Goal: Feedback & Contribution: Leave review/rating

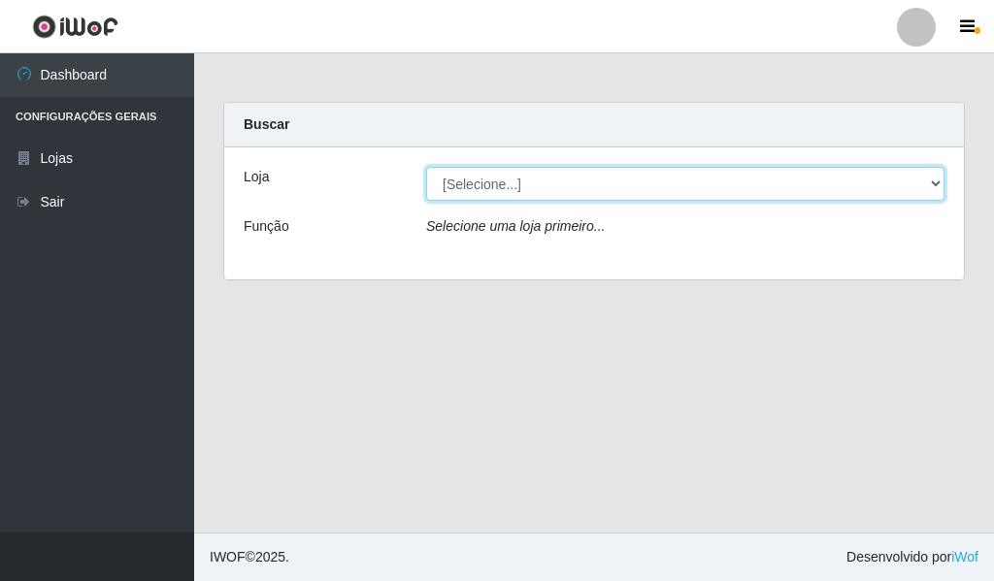
drag, startPoint x: 931, startPoint y: 182, endPoint x: 919, endPoint y: 188, distance: 13.0
click at [931, 182] on select "[Selecione...] Queiroz Atacadão - Catolé do Rocha" at bounding box center [685, 184] width 518 height 34
select select "500"
click at [426, 167] on select "[Selecione...] Queiroz Atacadão - Catolé do Rocha" at bounding box center [685, 184] width 518 height 34
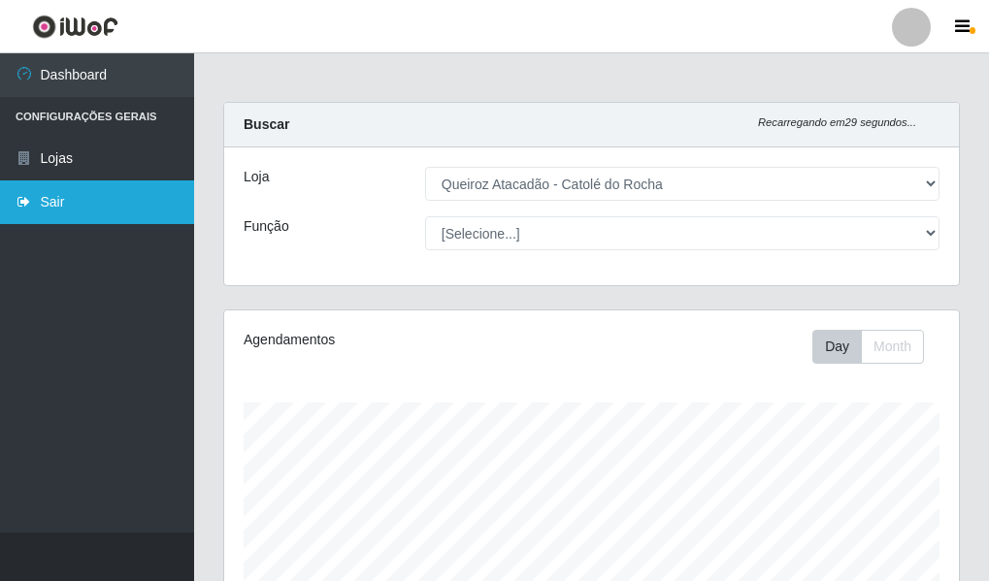
click at [0, 215] on link "Sair" at bounding box center [97, 203] width 194 height 44
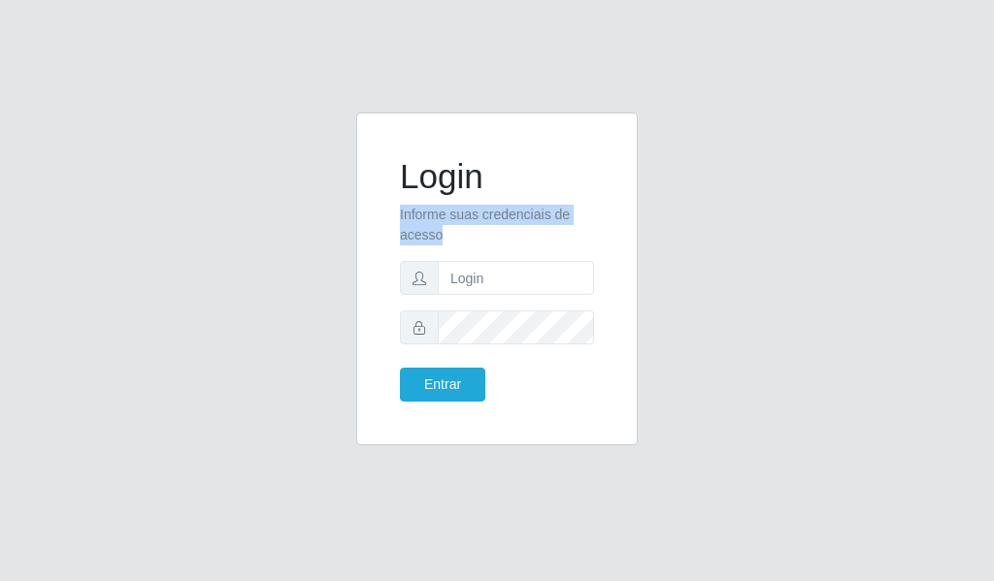
click at [0, 215] on div "Login Informe suas credenciais de acesso Entrar" at bounding box center [497, 290] width 994 height 581
click at [8, 207] on div "Login Informe suas credenciais de acesso Entrar" at bounding box center [497, 290] width 994 height 581
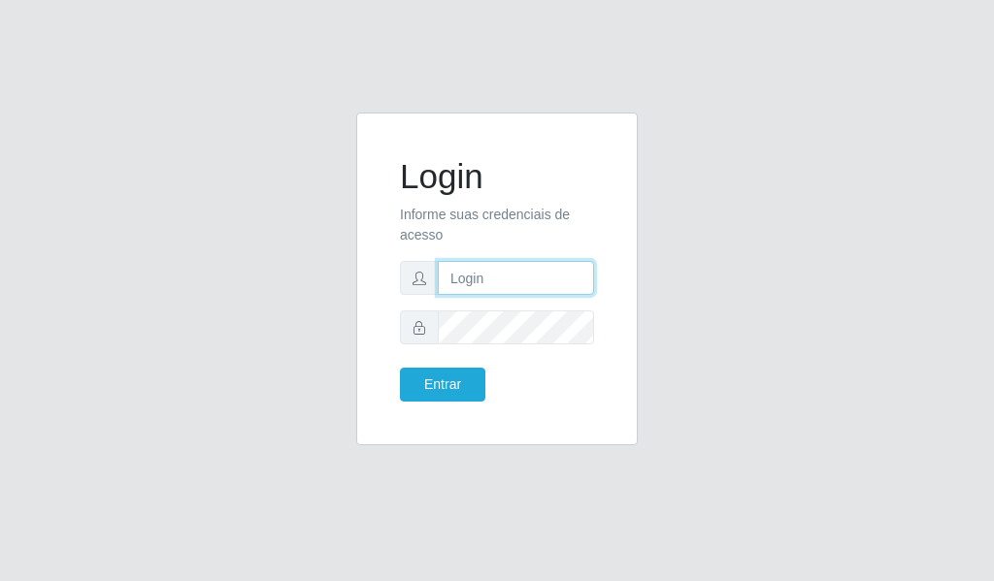
click at [495, 276] on input "text" at bounding box center [516, 278] width 156 height 34
type input "[EMAIL_ADDRESS][DOMAIN_NAME]"
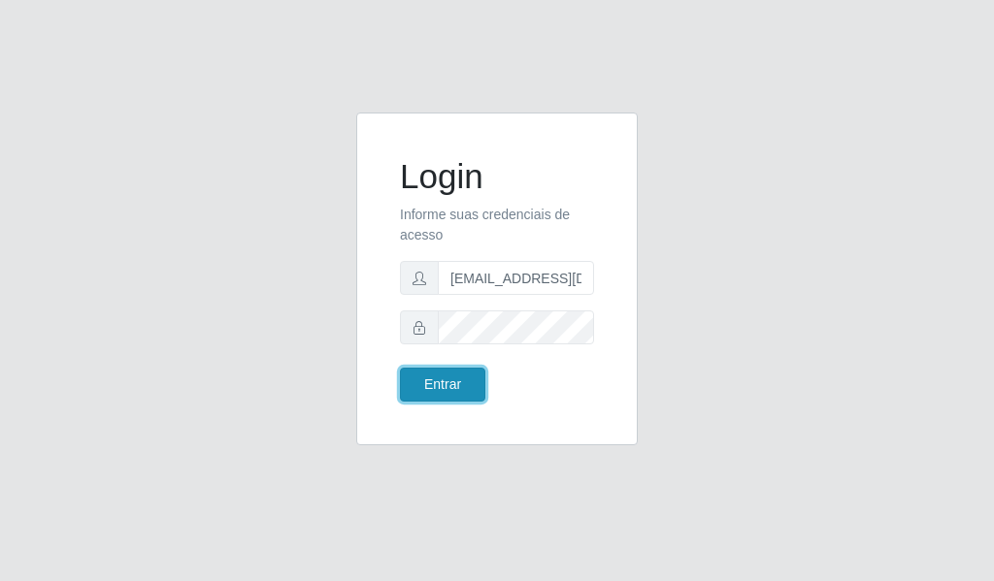
click at [435, 379] on button "Entrar" at bounding box center [442, 385] width 85 height 34
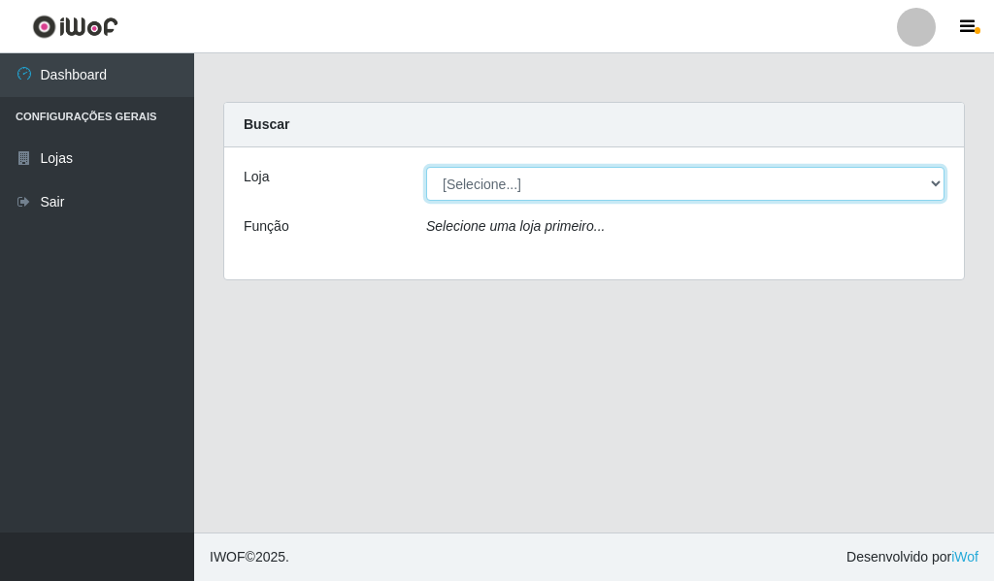
click at [931, 179] on select "[Selecione...] Queiroz Atacadão - Catolé do Rocha" at bounding box center [685, 184] width 518 height 34
select select "500"
click at [426, 167] on select "[Selecione...] Queiroz Atacadão - Catolé do Rocha" at bounding box center [685, 184] width 518 height 34
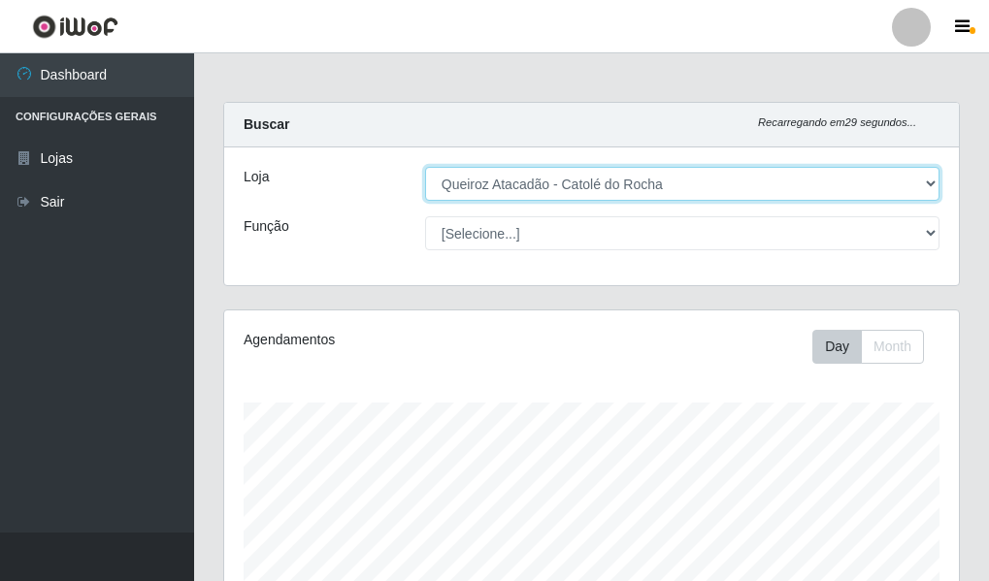
scroll to position [403, 735]
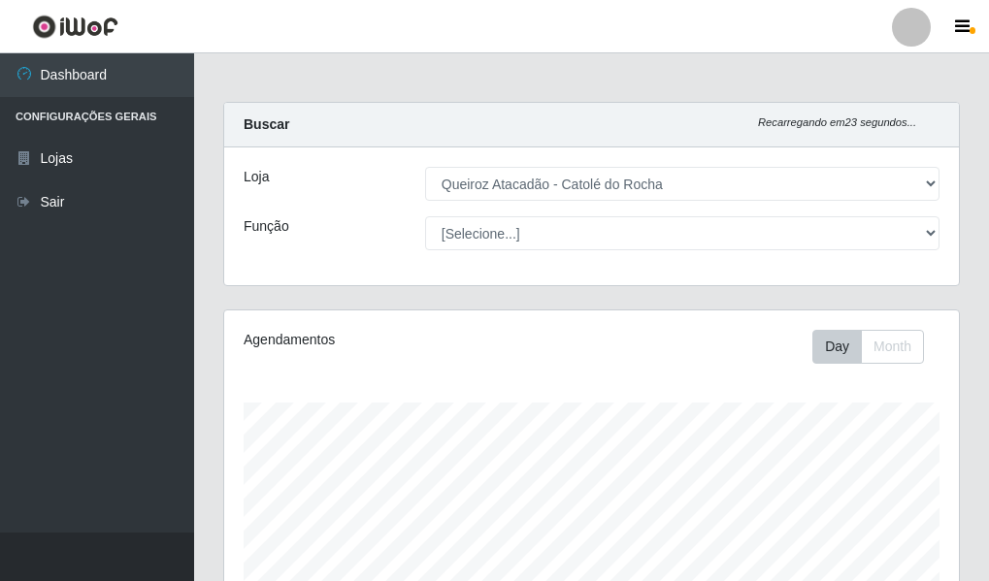
drag, startPoint x: 477, startPoint y: 22, endPoint x: 494, endPoint y: 11, distance: 21.0
click at [481, 19] on header "Perfil Alterar Senha Sair" at bounding box center [494, 26] width 989 height 53
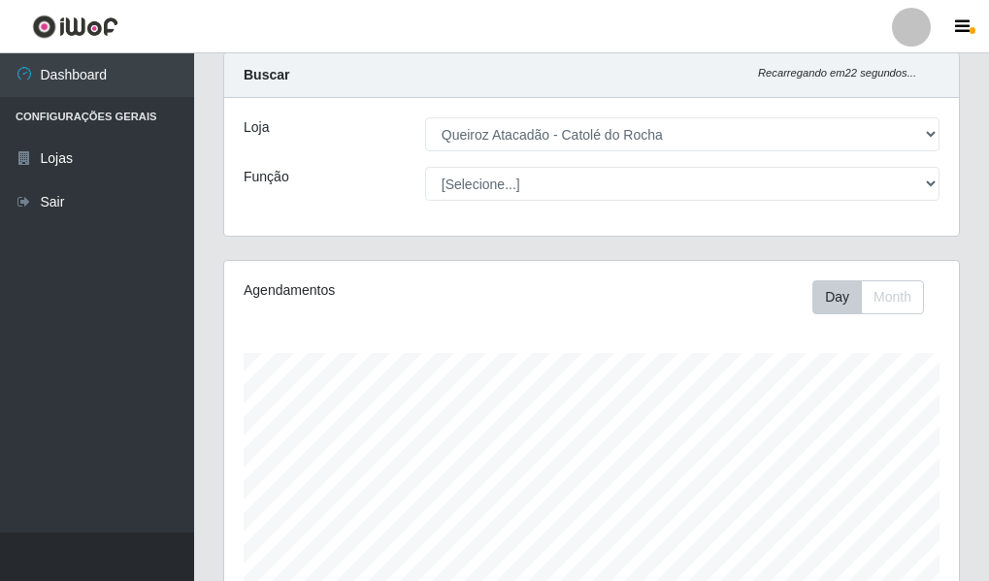
scroll to position [97, 0]
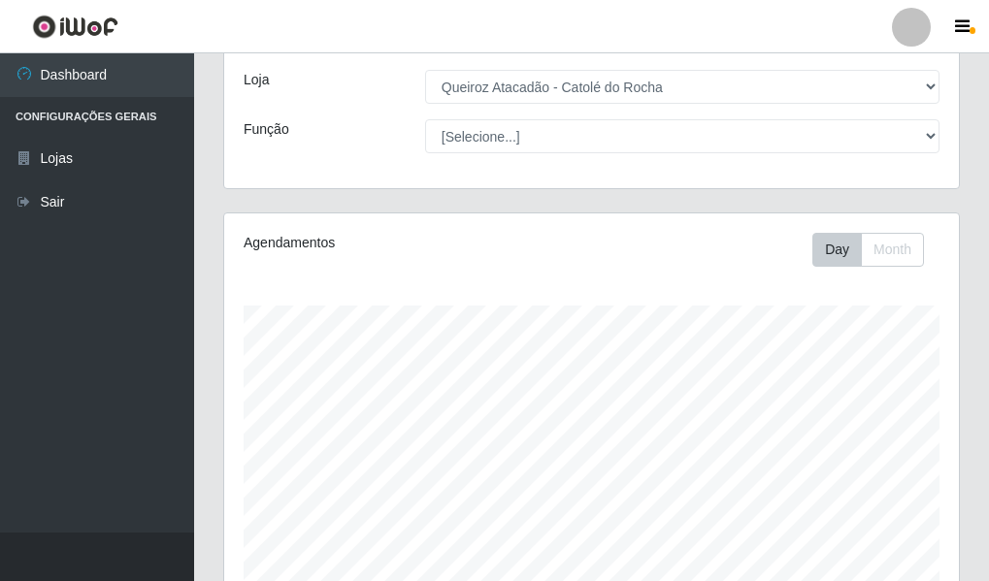
click at [960, 314] on div "Agendamentos Day Month 01/08 Agendamentos 30" at bounding box center [592, 427] width 766 height 428
click at [961, 310] on div "Agendamentos Day Month 01/08 Agendamentos 30" at bounding box center [592, 427] width 766 height 428
click at [963, 310] on div "Agendamentos Day Month 01/08 Agendamentos 30" at bounding box center [592, 427] width 766 height 428
drag, startPoint x: 963, startPoint y: 310, endPoint x: 982, endPoint y: 296, distance: 23.7
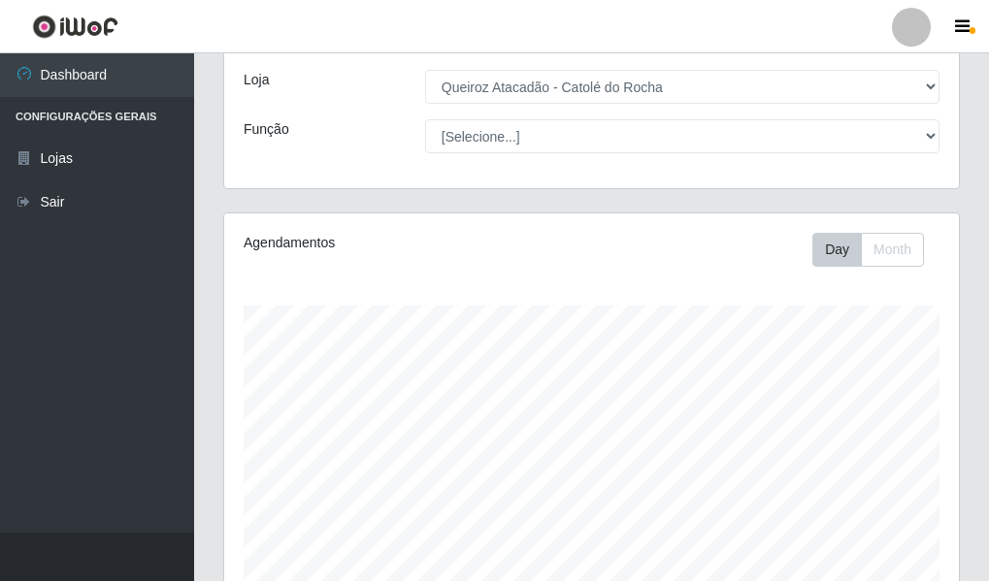
click at [974, 300] on div "Carregando... Buscar Recarregando em 12 segundos... Loja [Selecione...] Queiroz…" at bounding box center [591, 482] width 795 height 955
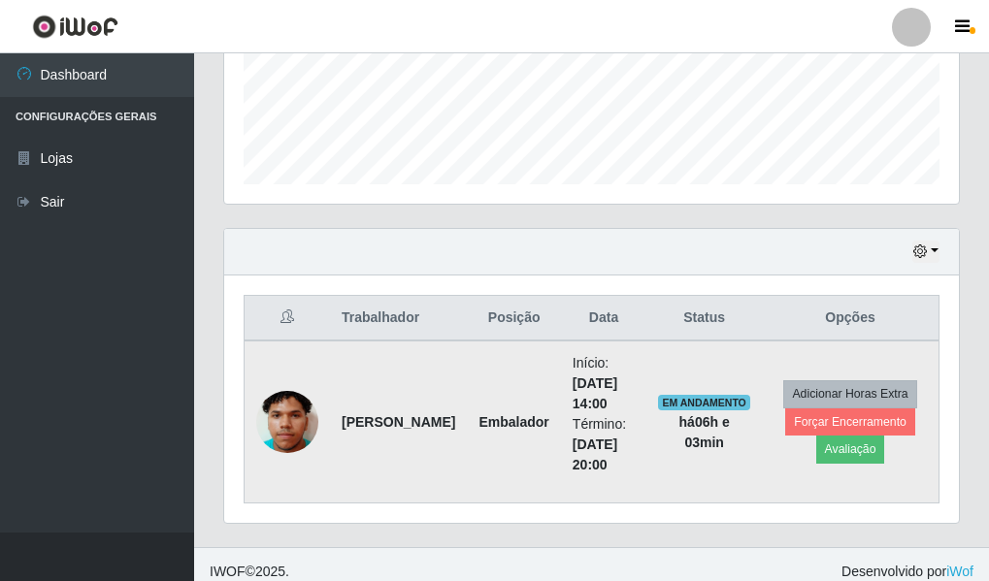
scroll to position [524, 0]
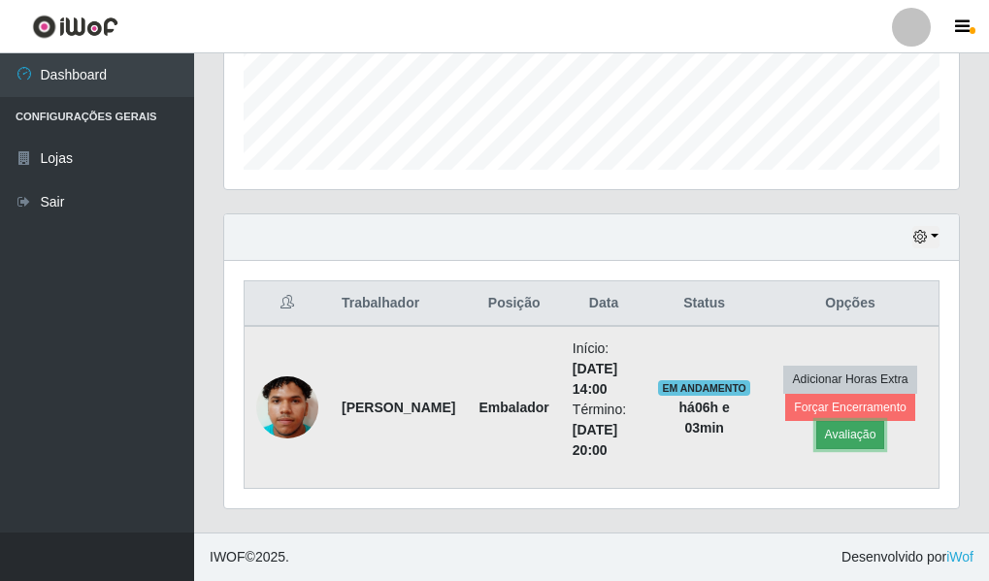
click at [843, 439] on button "Avaliação" at bounding box center [850, 434] width 69 height 27
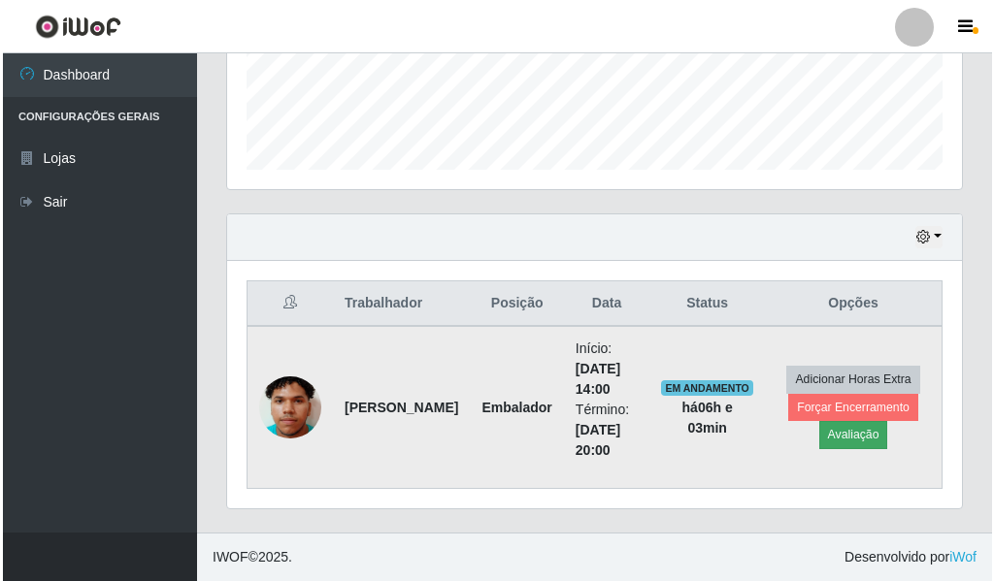
scroll to position [403, 725]
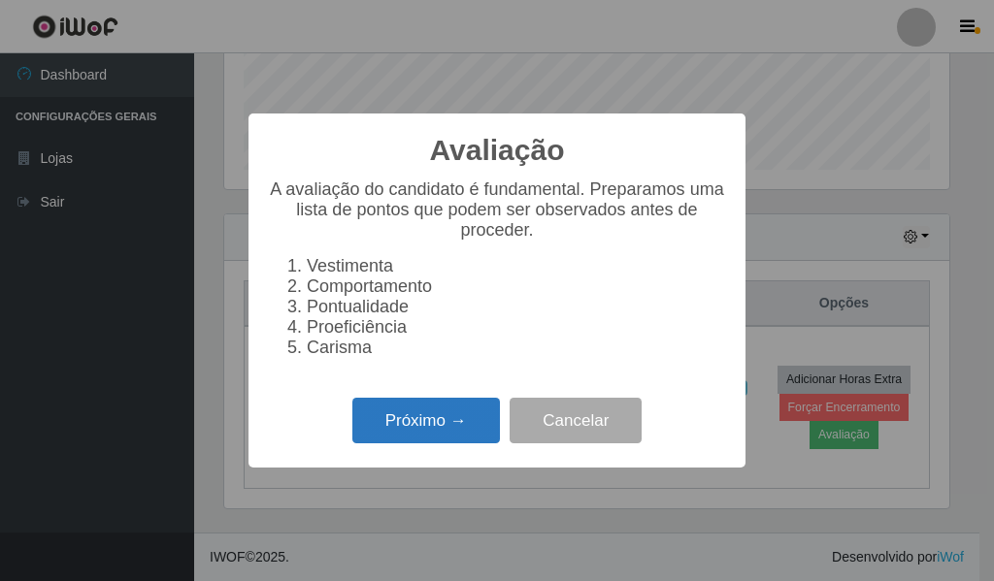
click at [376, 416] on button "Próximo →" at bounding box center [426, 421] width 148 height 46
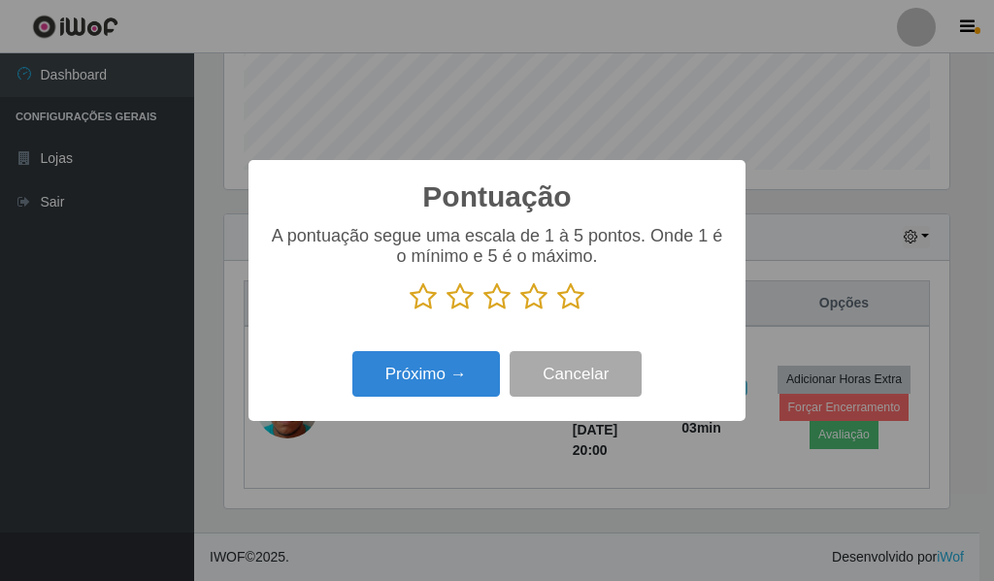
scroll to position [970202, 969880]
click at [579, 302] on icon at bounding box center [570, 296] width 27 height 29
click at [557, 312] on input "radio" at bounding box center [557, 312] width 0 height 0
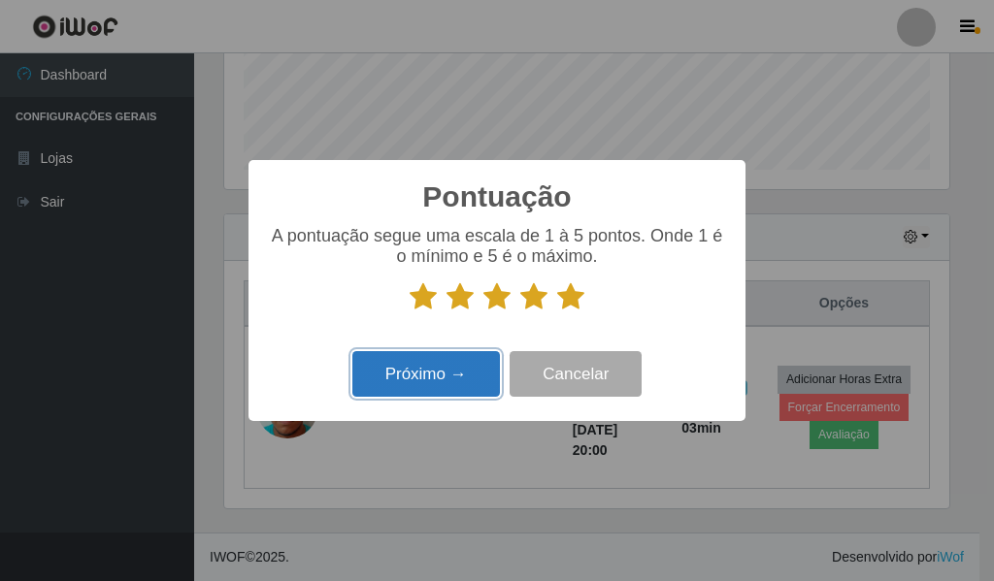
click at [423, 388] on button "Próximo →" at bounding box center [426, 374] width 148 height 46
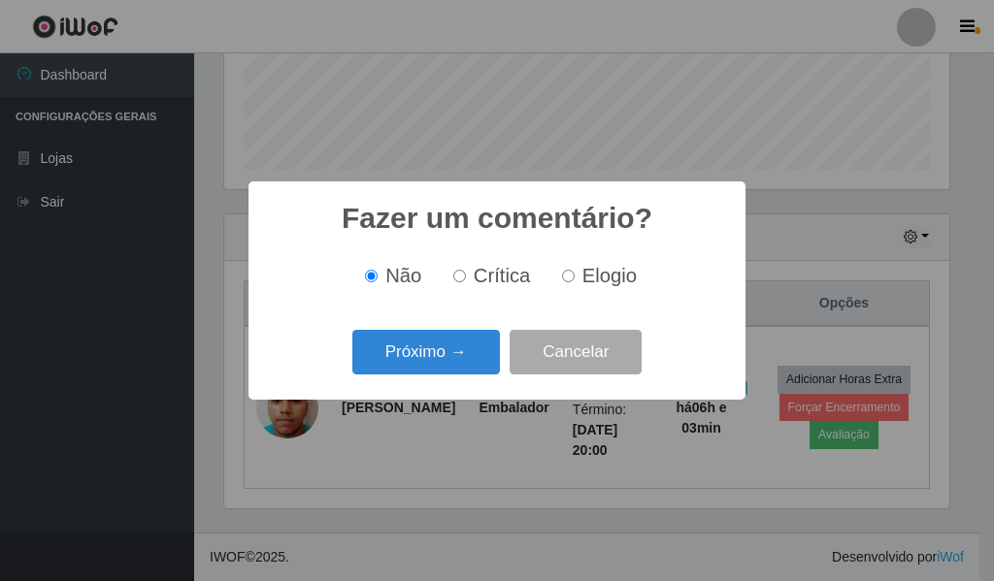
click at [567, 281] on input "Elogio" at bounding box center [568, 276] width 13 height 13
radio input "true"
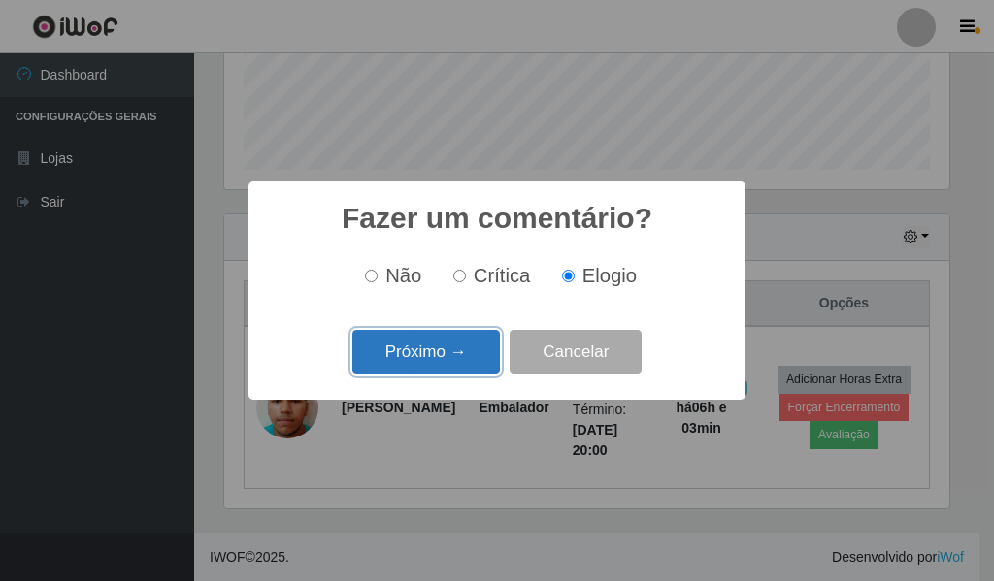
click at [406, 356] on button "Próximo →" at bounding box center [426, 353] width 148 height 46
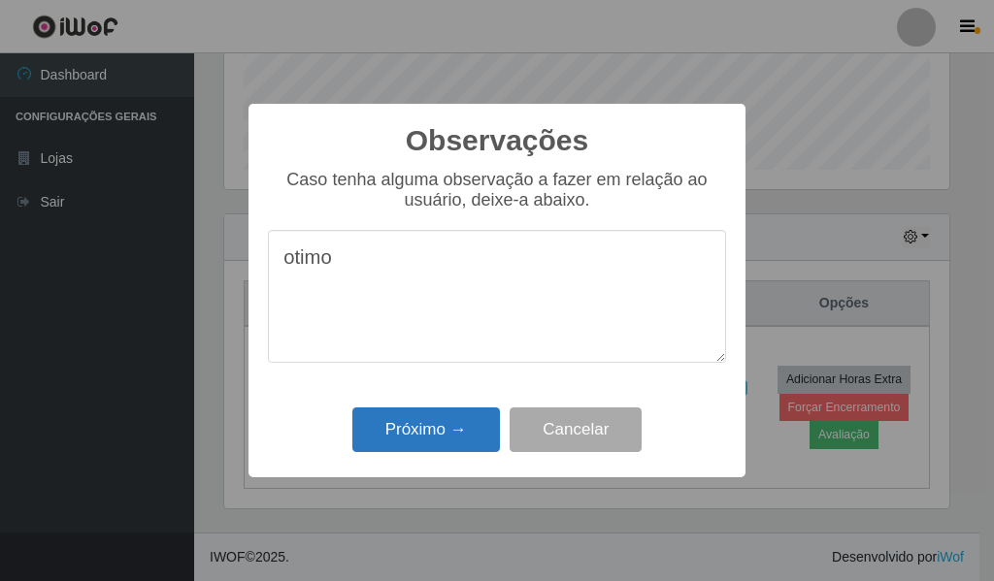
type textarea "otimo"
click at [427, 444] on button "Próximo →" at bounding box center [426, 431] width 148 height 46
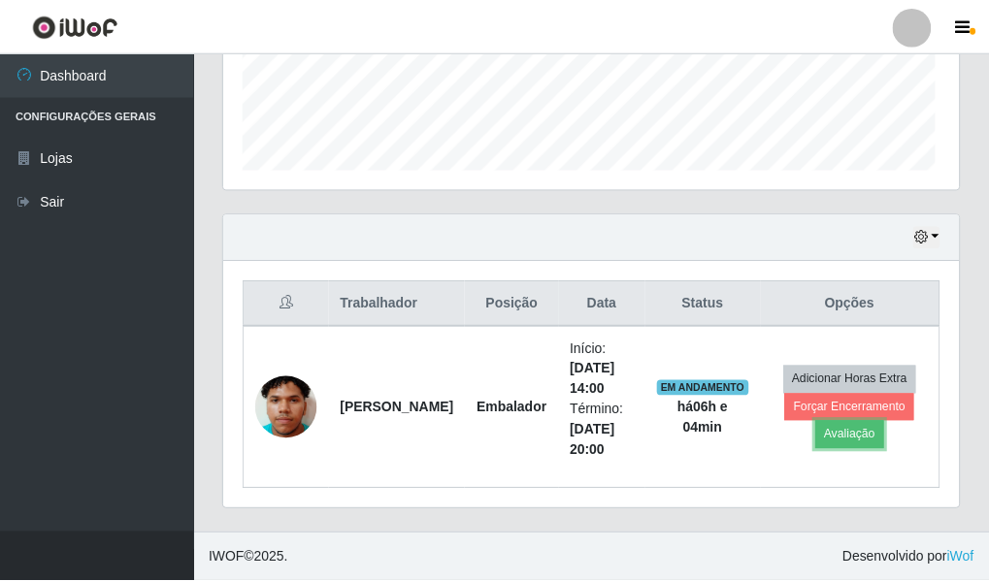
scroll to position [403, 735]
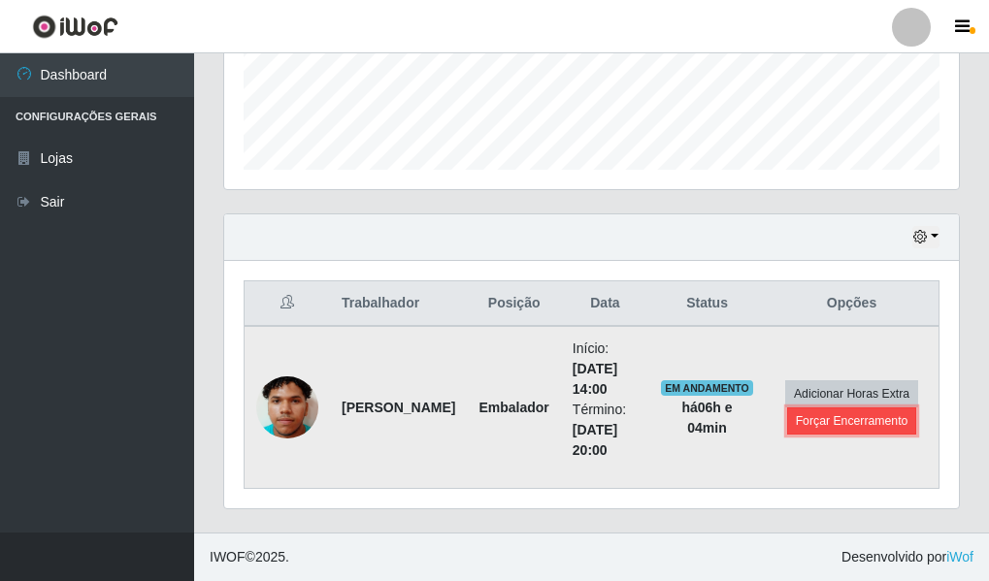
click at [842, 424] on button "Forçar Encerramento" at bounding box center [852, 421] width 130 height 27
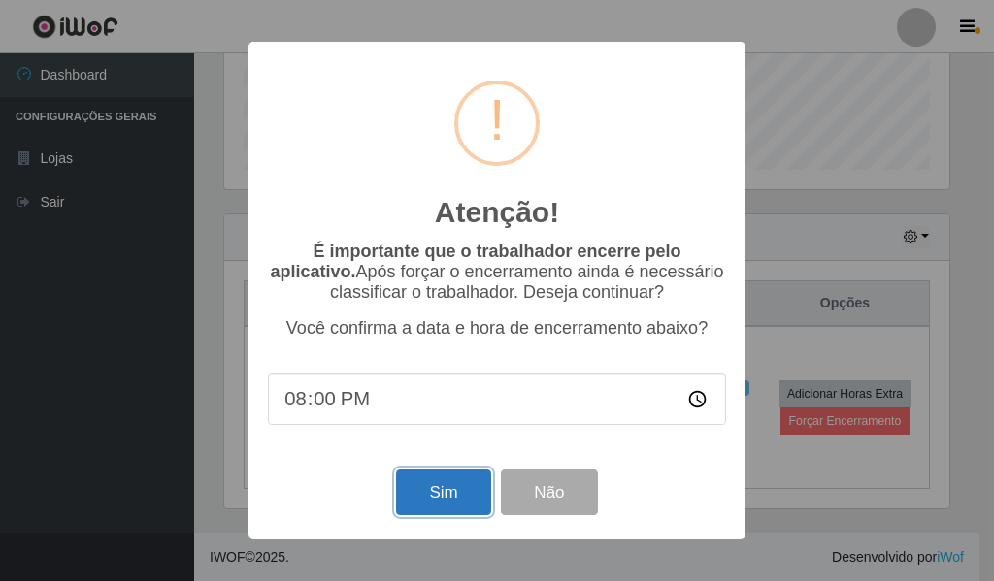
click at [443, 496] on button "Sim" at bounding box center [443, 493] width 94 height 46
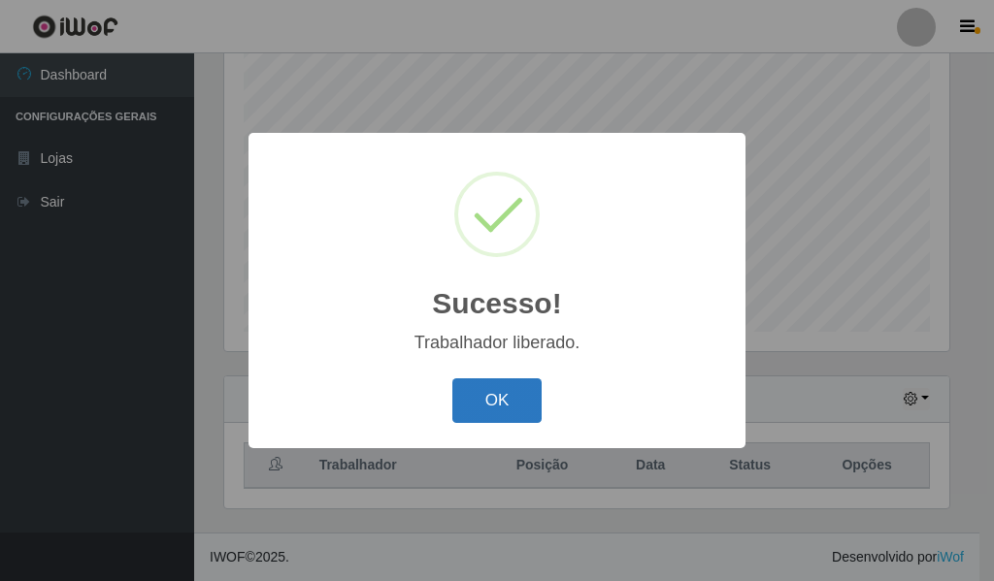
click at [513, 408] on button "OK" at bounding box center [497, 402] width 90 height 46
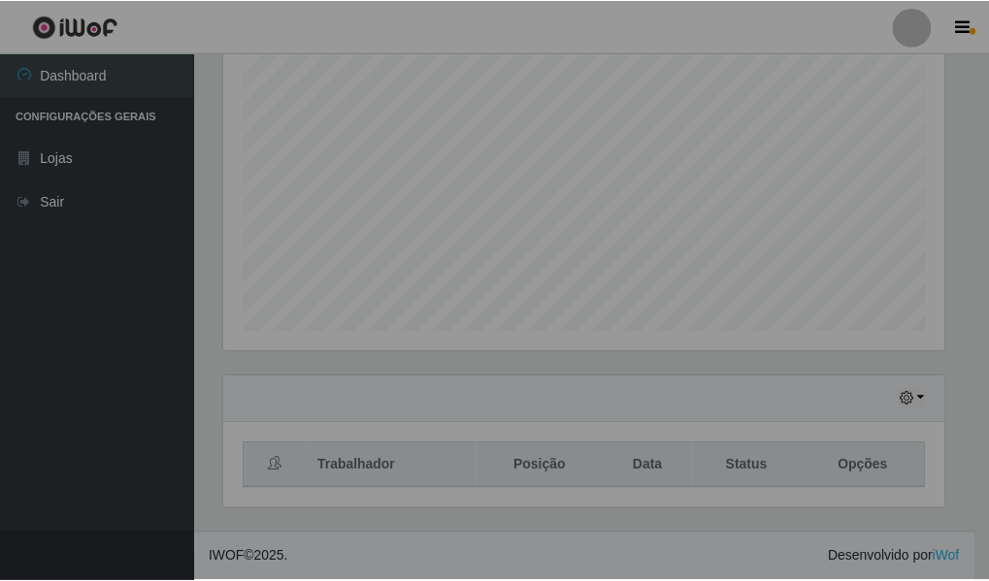
scroll to position [403, 735]
